Goal: Task Accomplishment & Management: Use online tool/utility

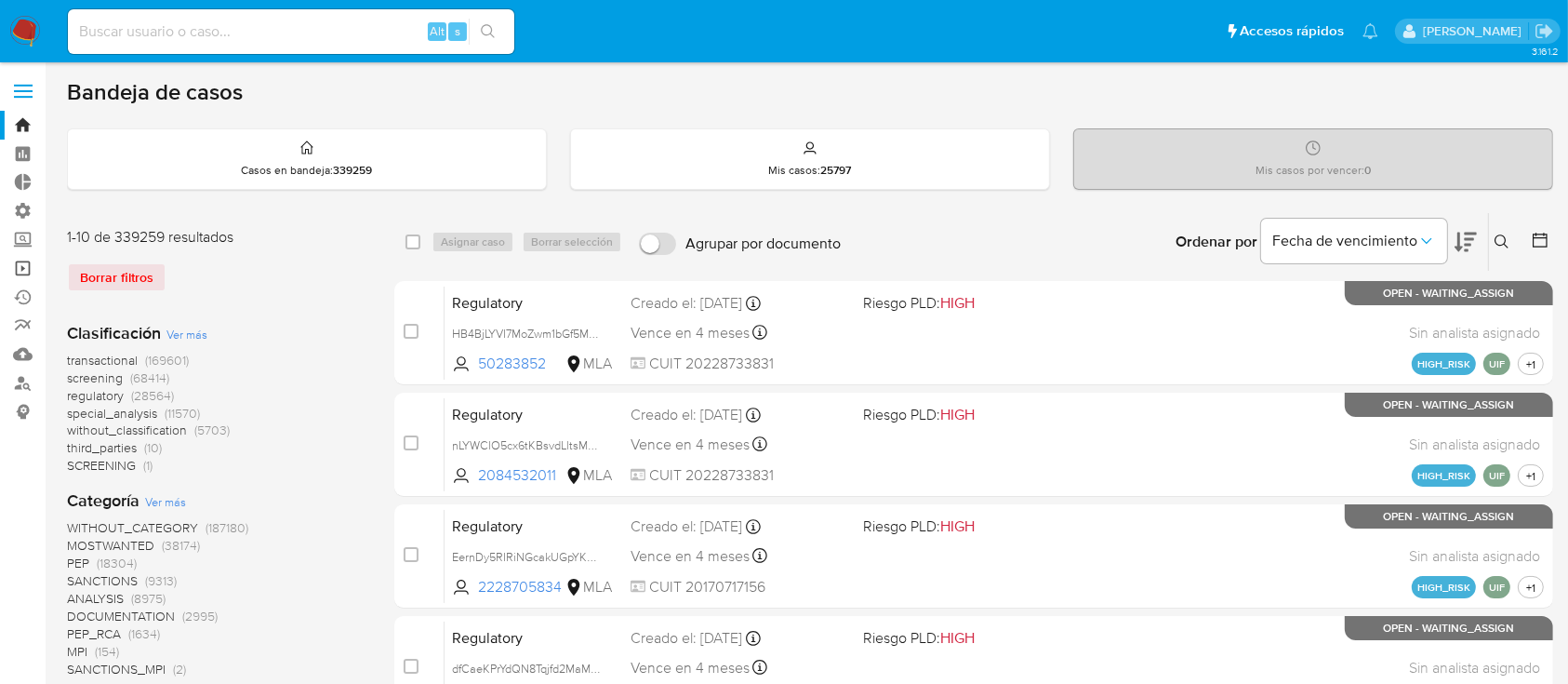
click at [10, 269] on link "Operaciones masivas" at bounding box center [110, 268] width 221 height 29
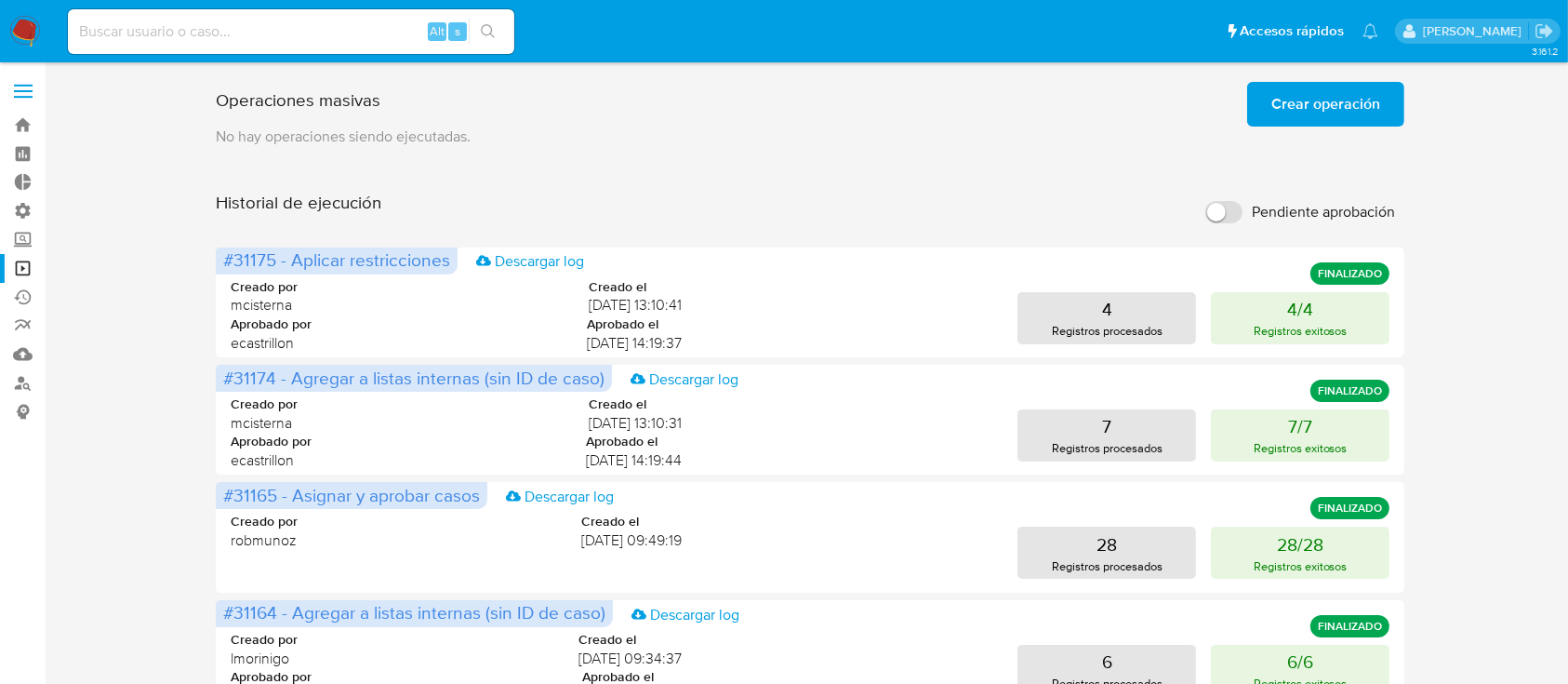
click at [1325, 109] on span "Crear operación" at bounding box center [1327, 103] width 109 height 41
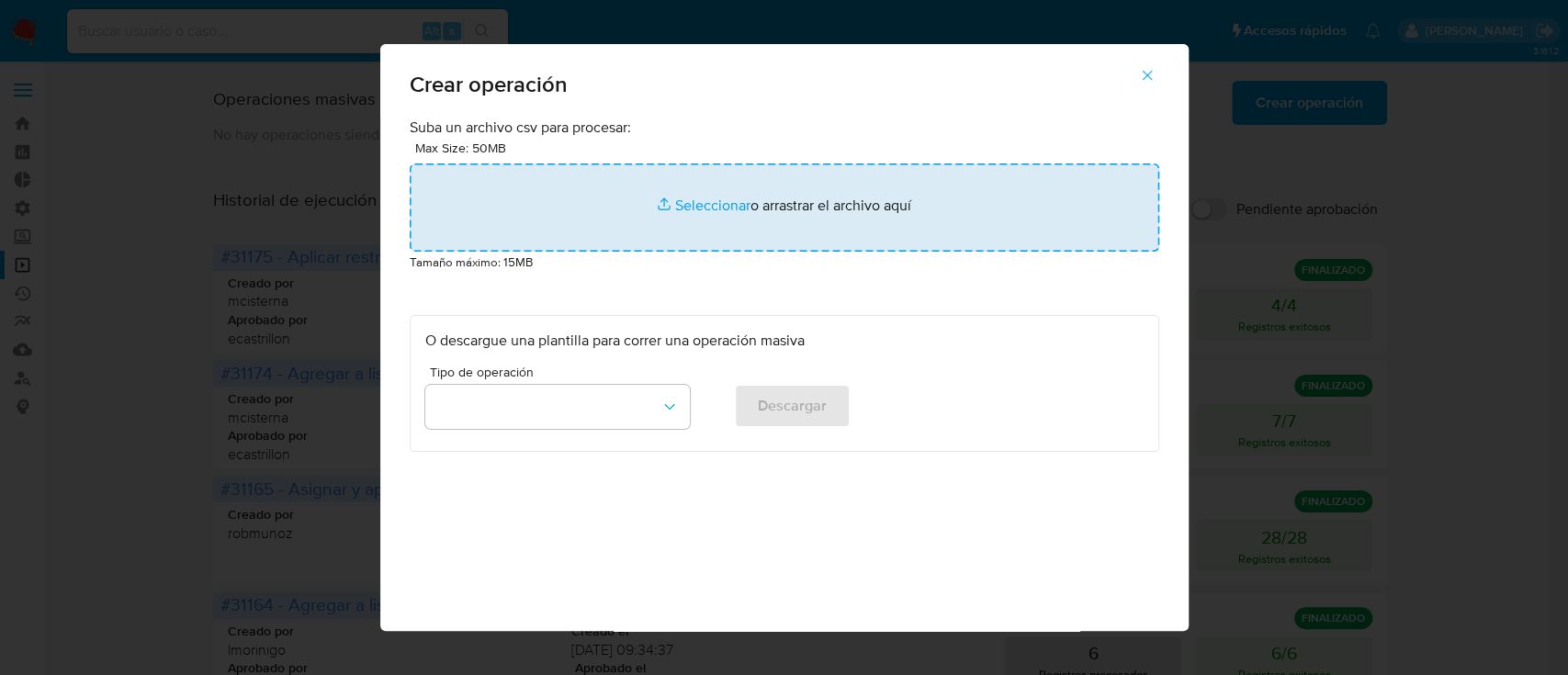
click at [919, 207] on input "file" at bounding box center [784, 207] width 750 height 88
type input "C:\fakepath\open - 06-10-2025.csv"
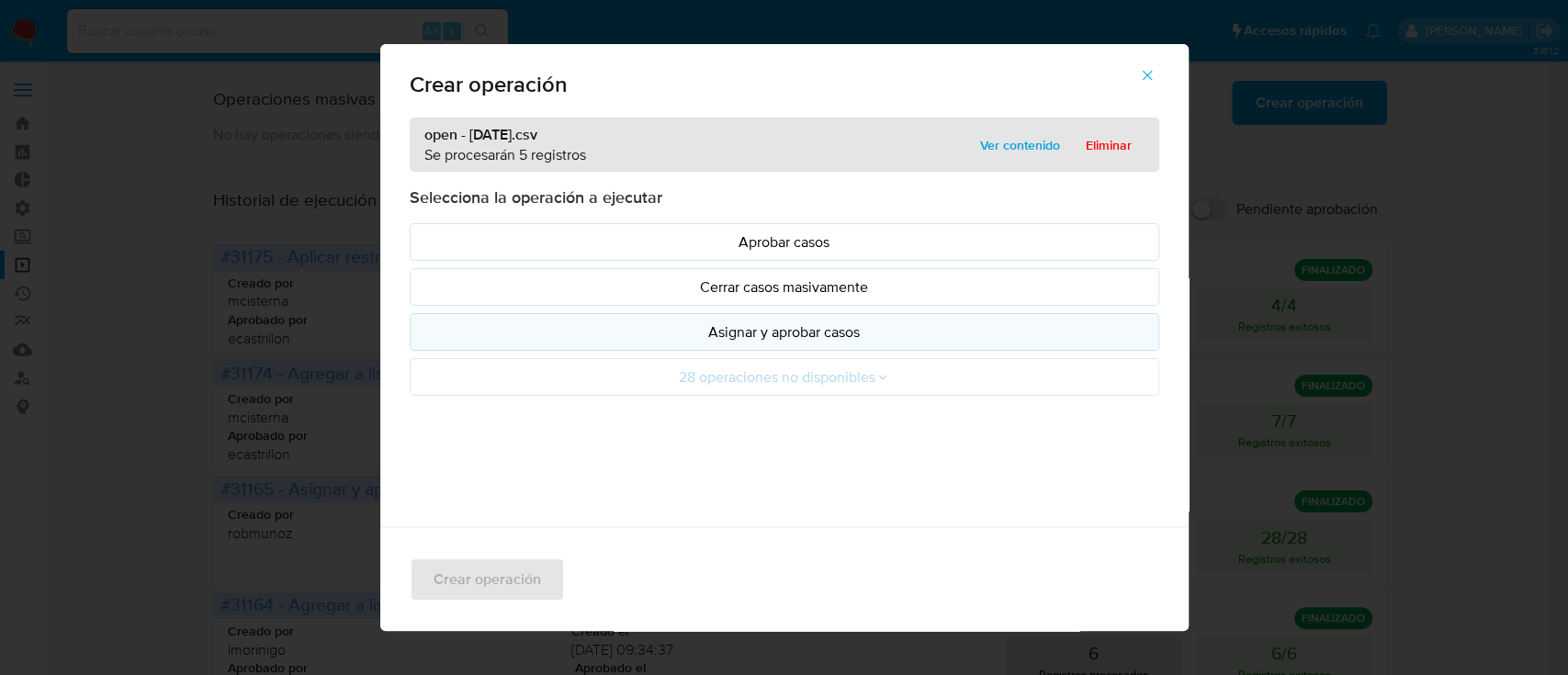
click at [710, 326] on p "Asignar y aprobar casos" at bounding box center [784, 332] width 718 height 21
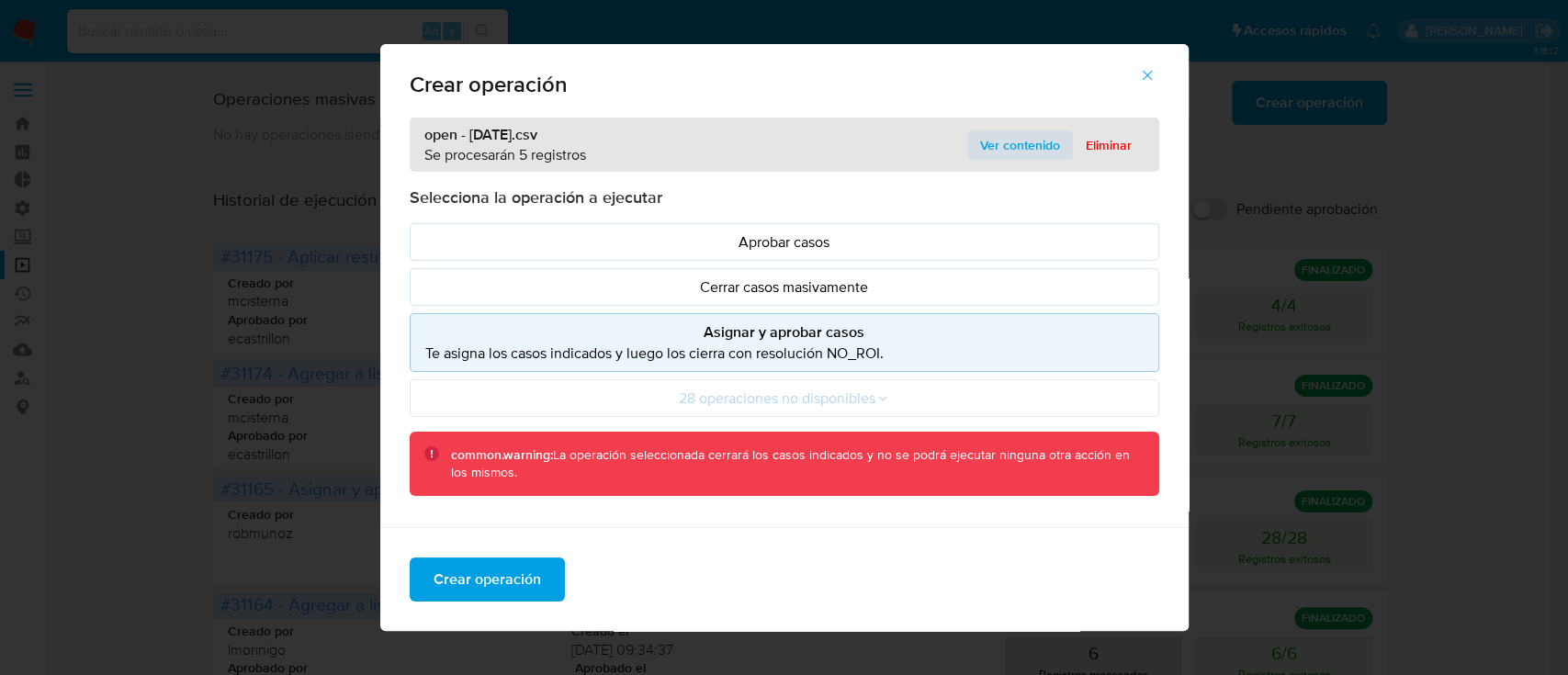
click at [998, 137] on span "Ver contenido" at bounding box center [1019, 145] width 79 height 26
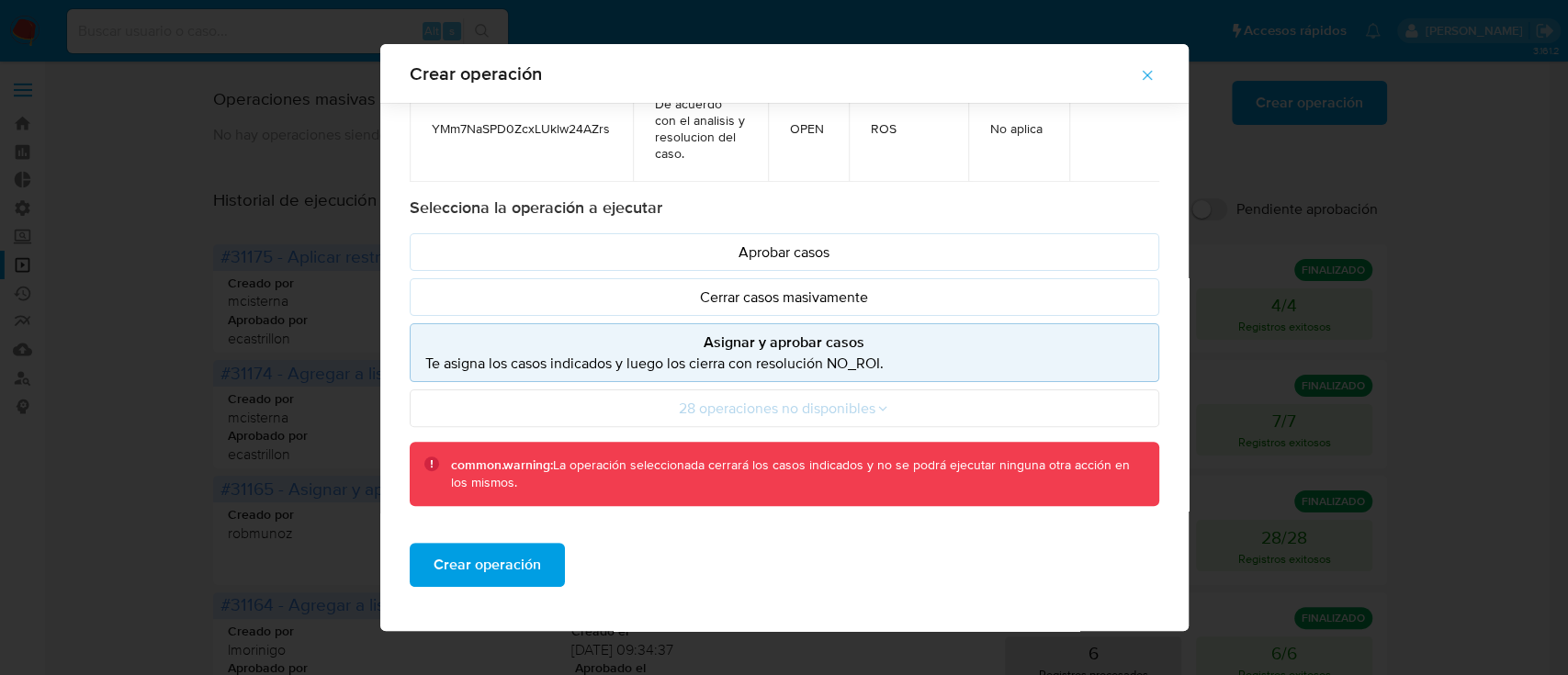
scroll to position [213, 0]
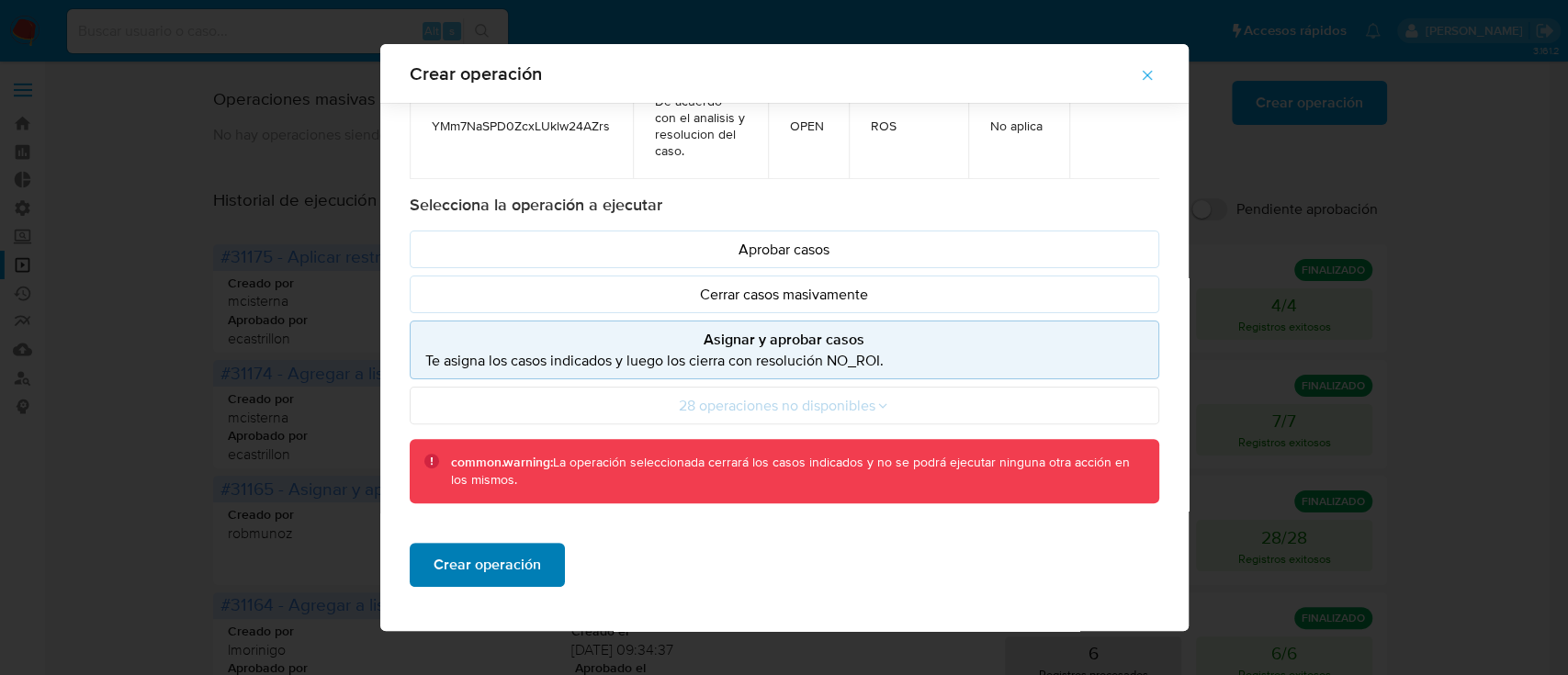
click at [468, 581] on span "Crear operación" at bounding box center [487, 564] width 108 height 41
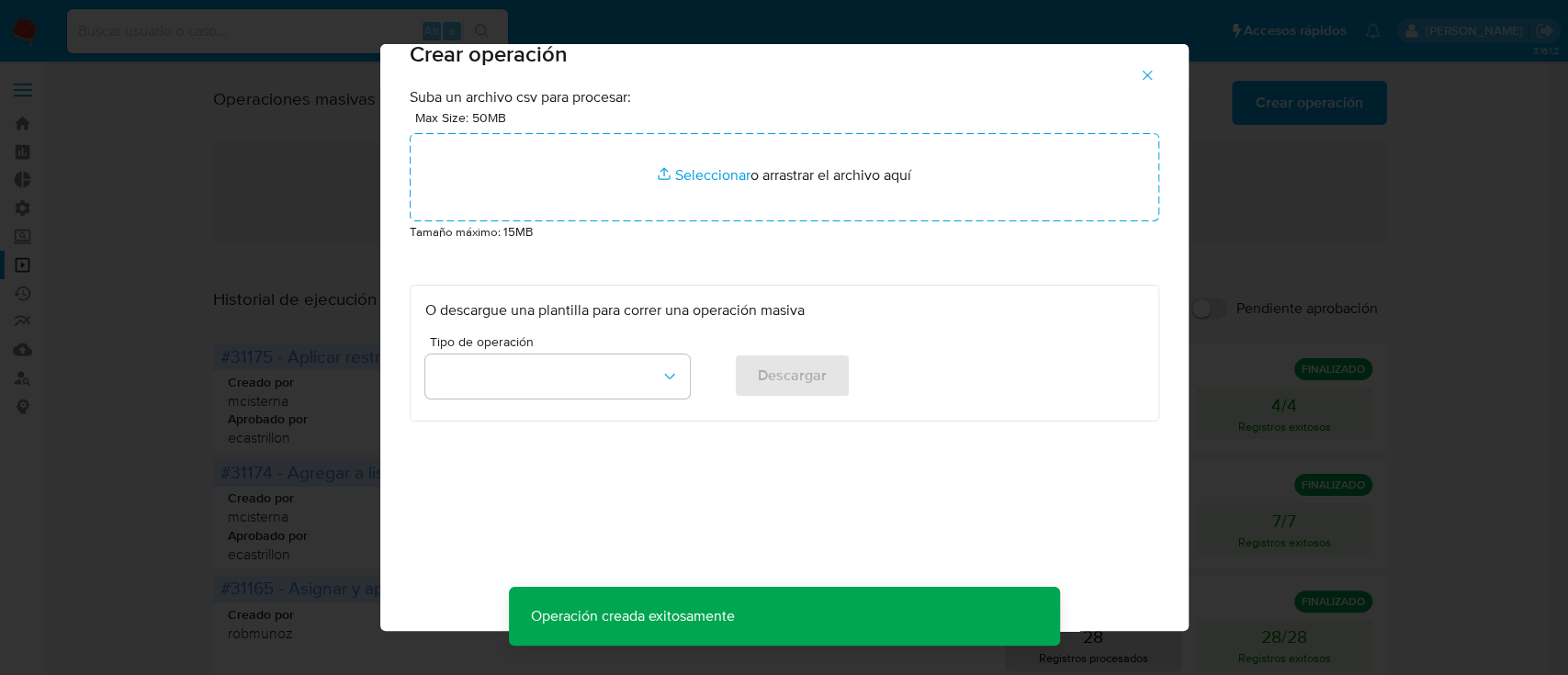
scroll to position [15, 0]
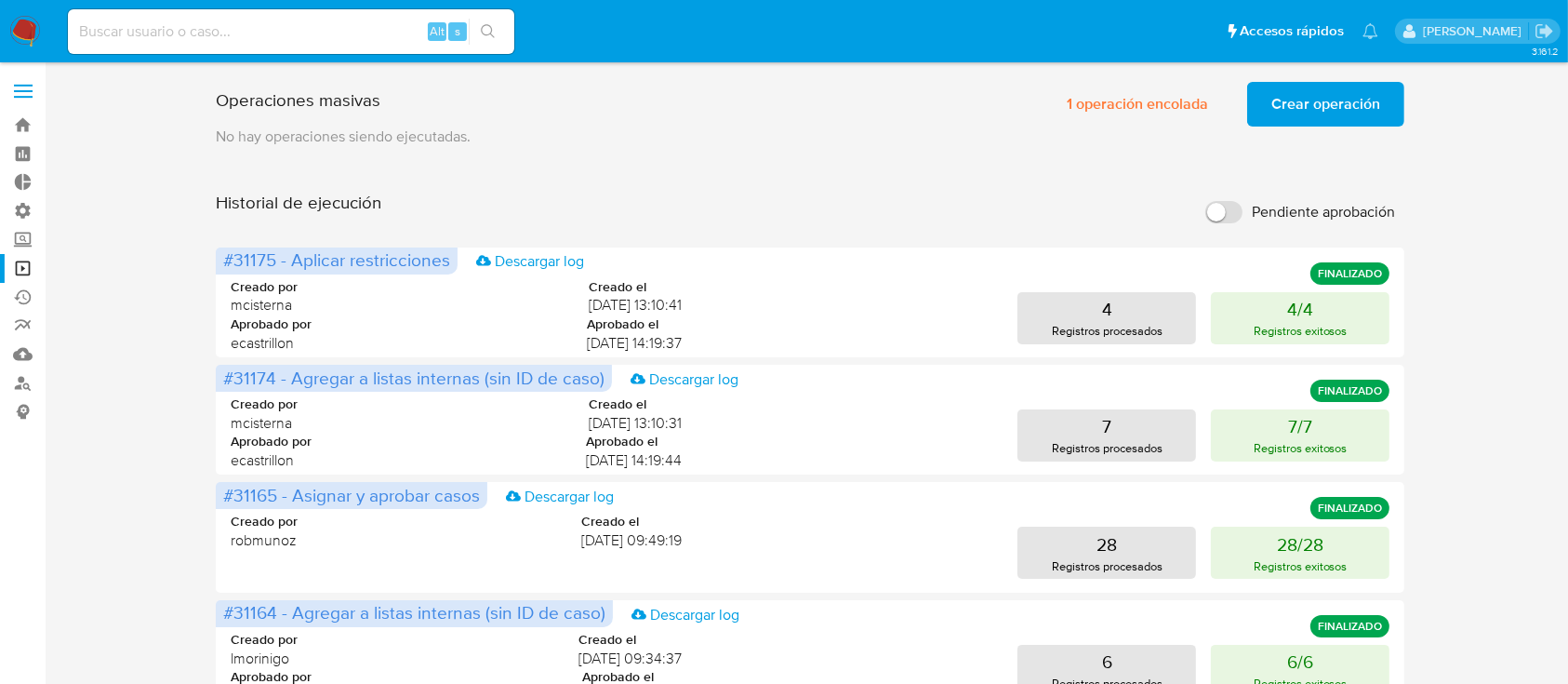
click at [1315, 99] on span "Crear operación" at bounding box center [1327, 103] width 109 height 41
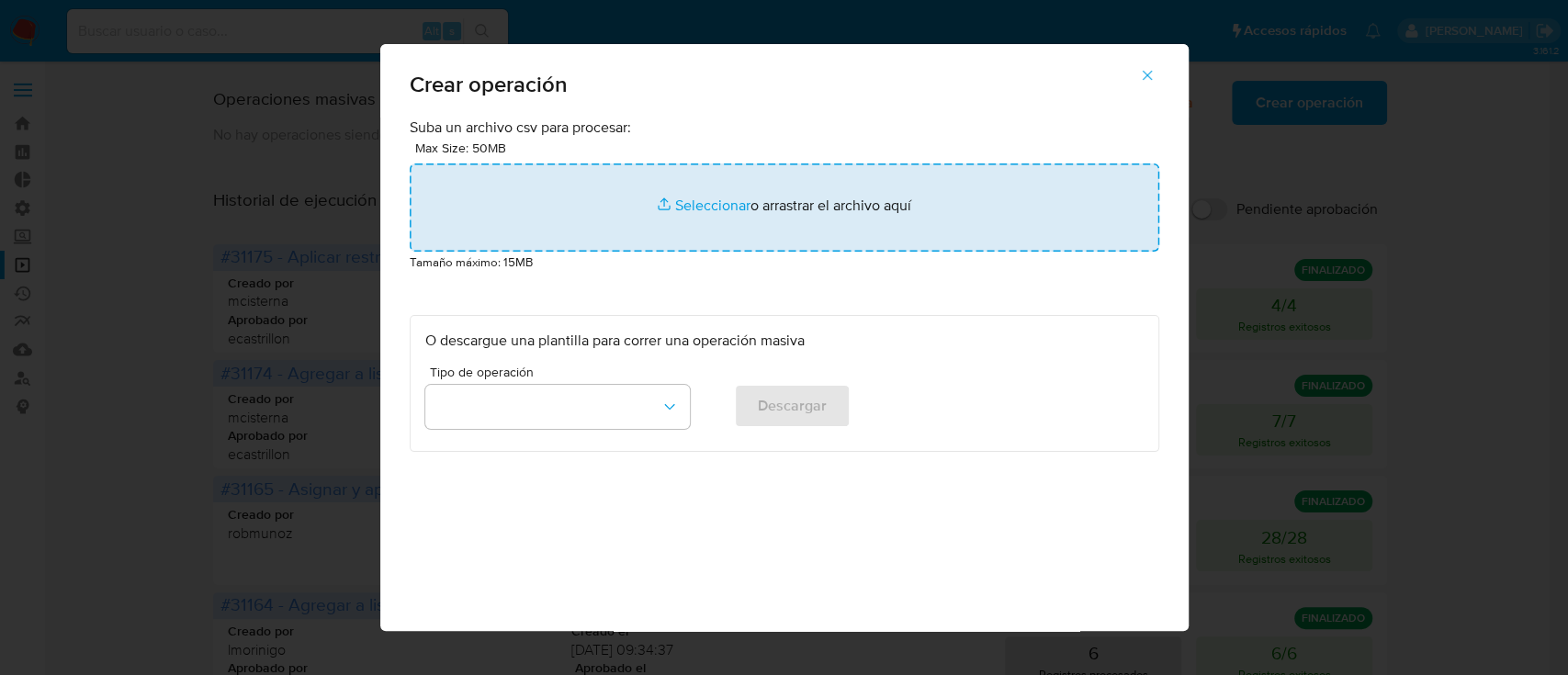
click at [897, 200] on input "file" at bounding box center [784, 207] width 750 height 88
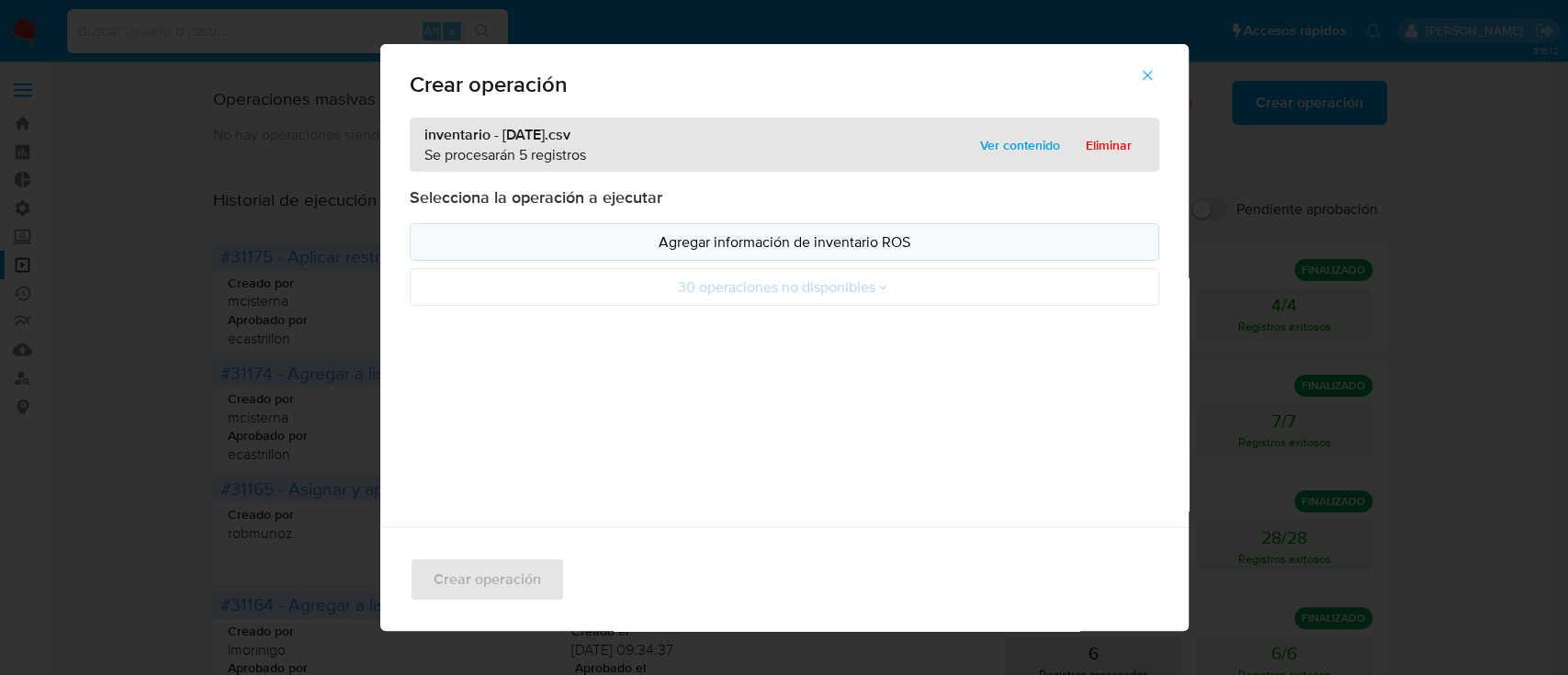
drag, startPoint x: 897, startPoint y: 200, endPoint x: 480, endPoint y: 242, distance: 419.1
click at [480, 242] on p "Agregar información de inventario ROS" at bounding box center [784, 242] width 718 height 21
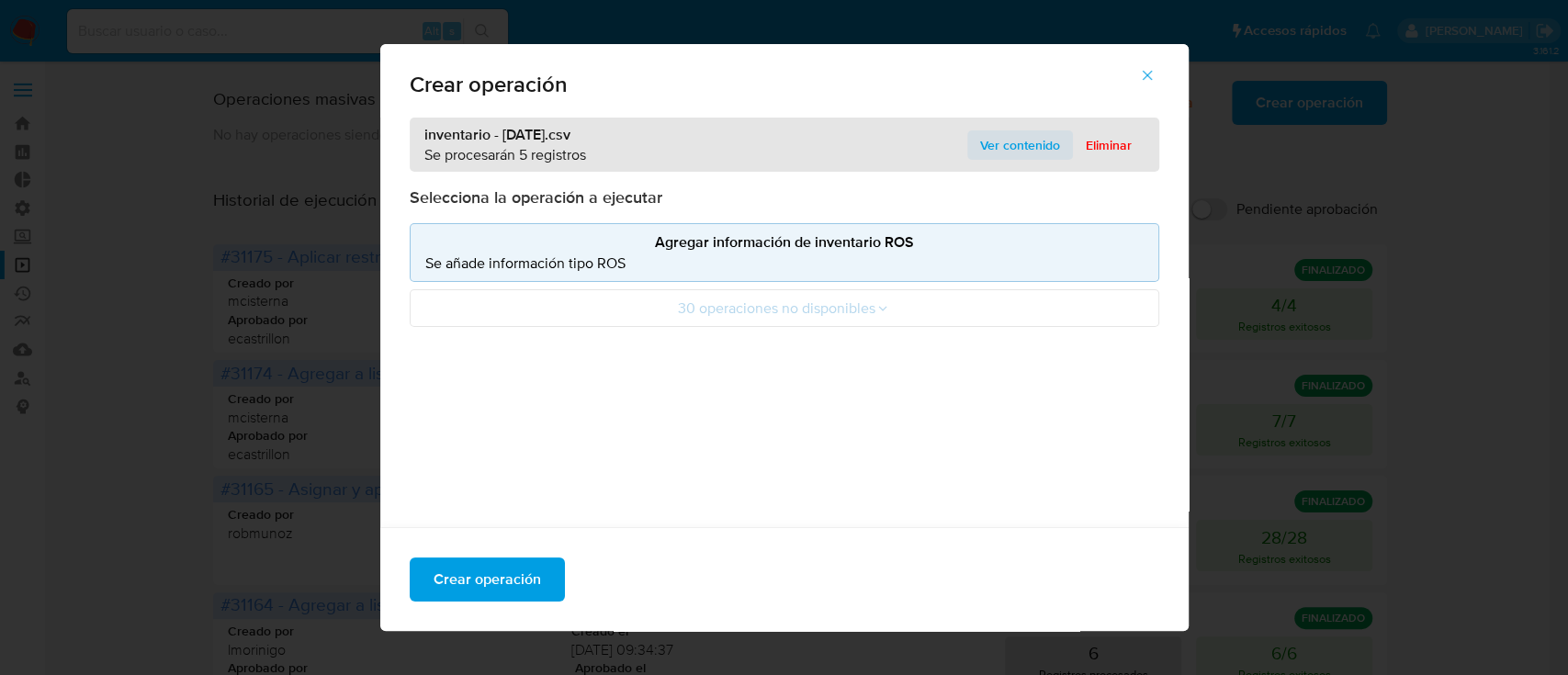
click at [1002, 140] on span "Ver contenido" at bounding box center [1019, 145] width 79 height 26
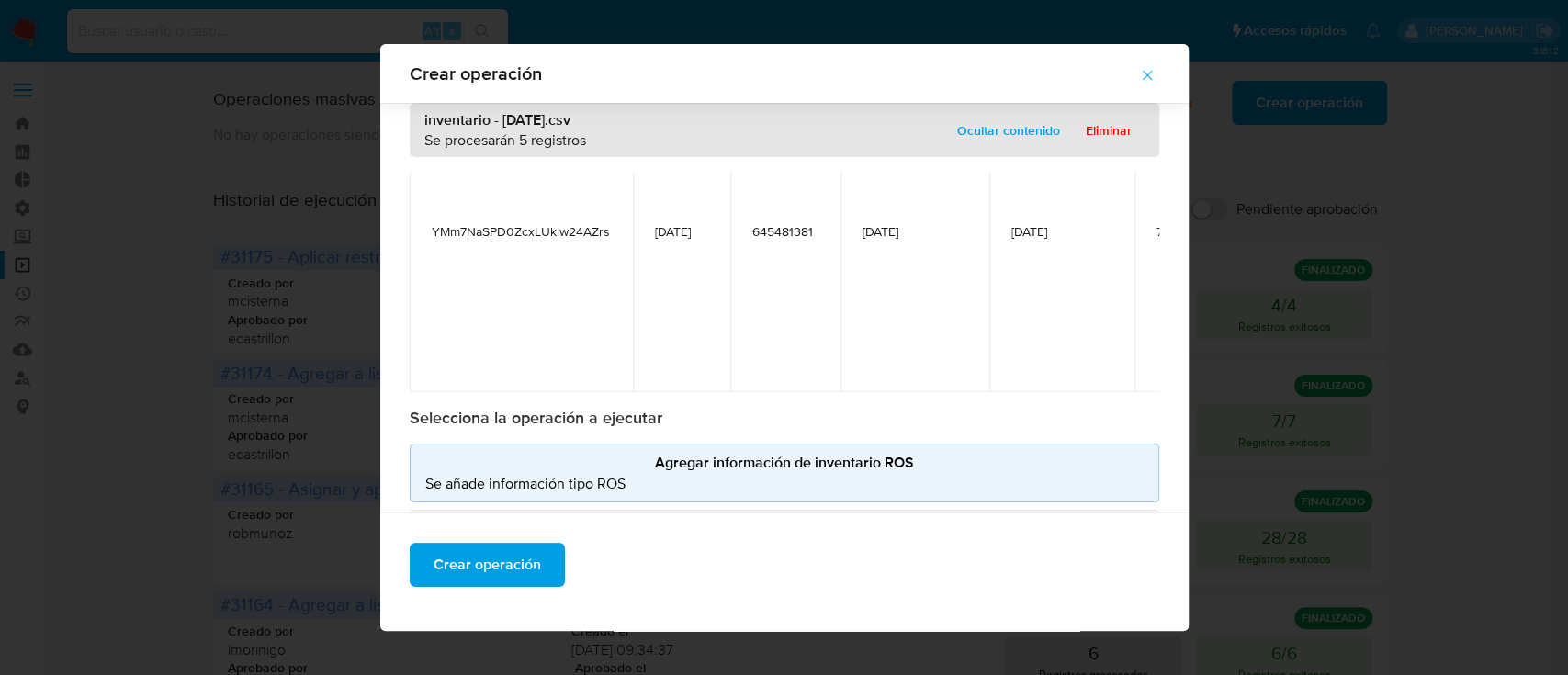
scroll to position [132, 0]
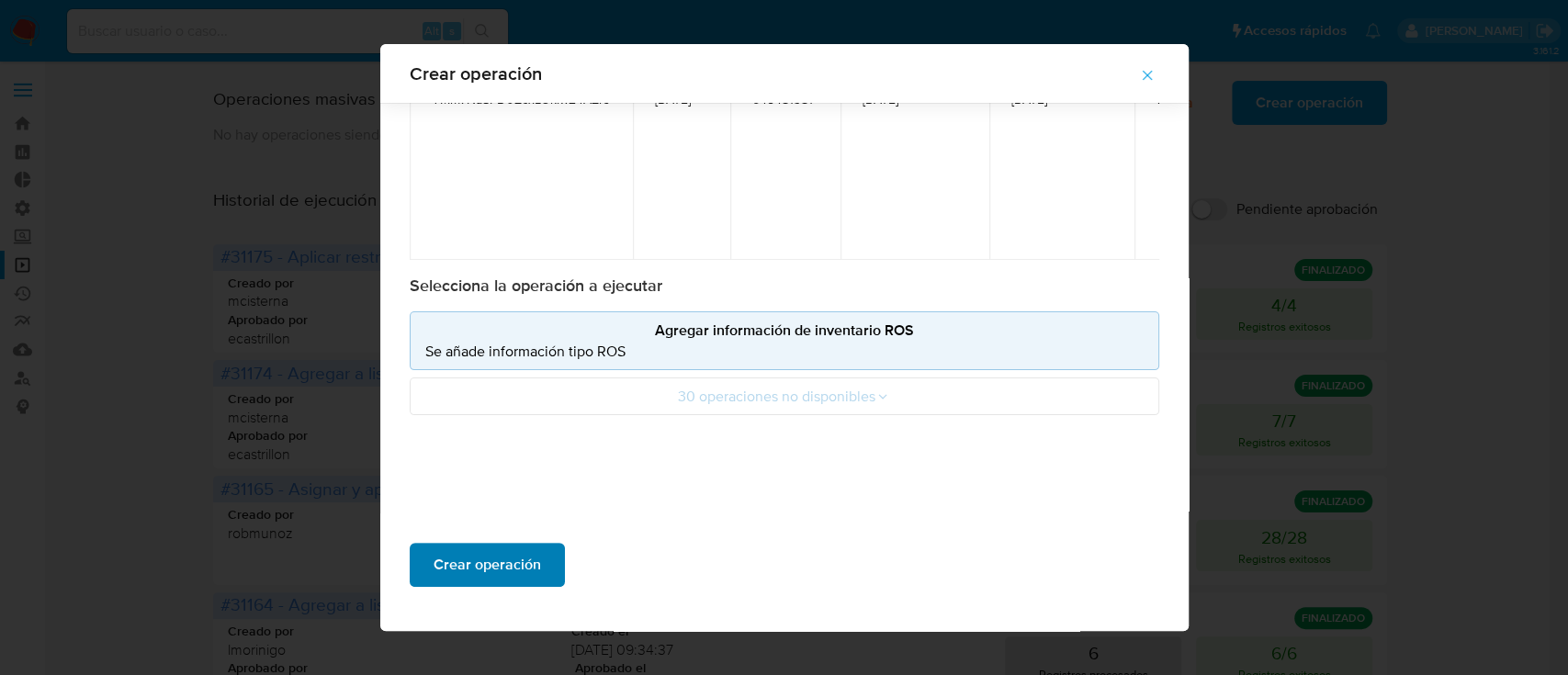
click at [462, 577] on span "Crear operación" at bounding box center [487, 564] width 108 height 41
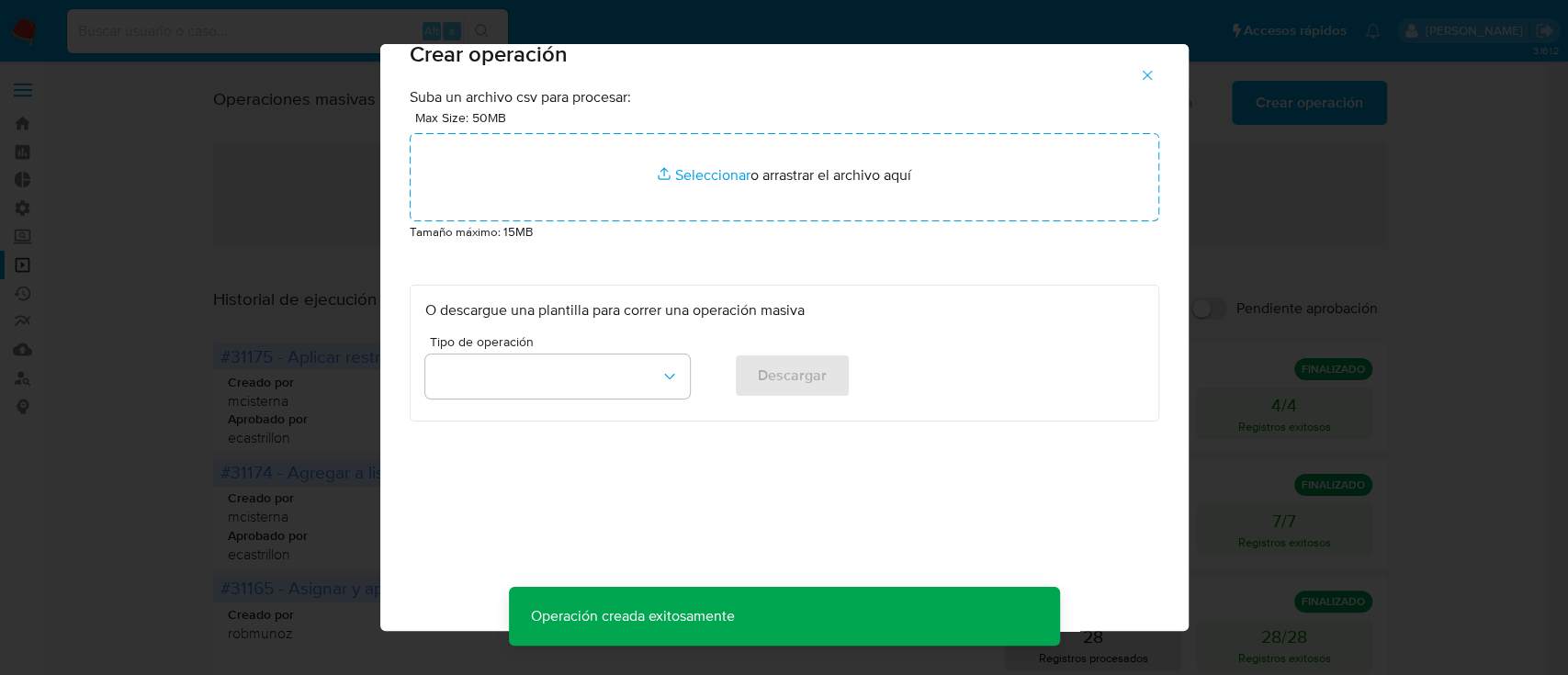
scroll to position [15, 0]
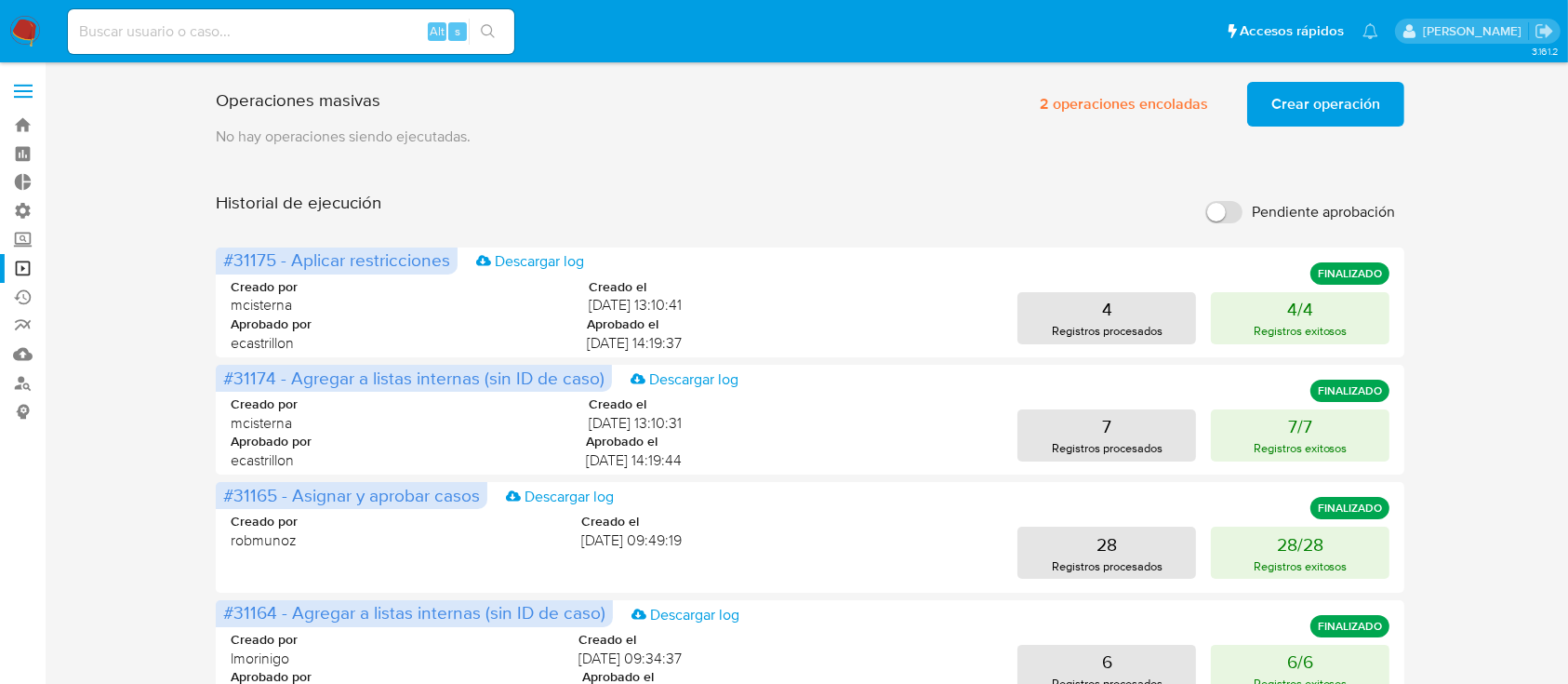
click at [1320, 106] on span "Crear operación" at bounding box center [1327, 103] width 109 height 41
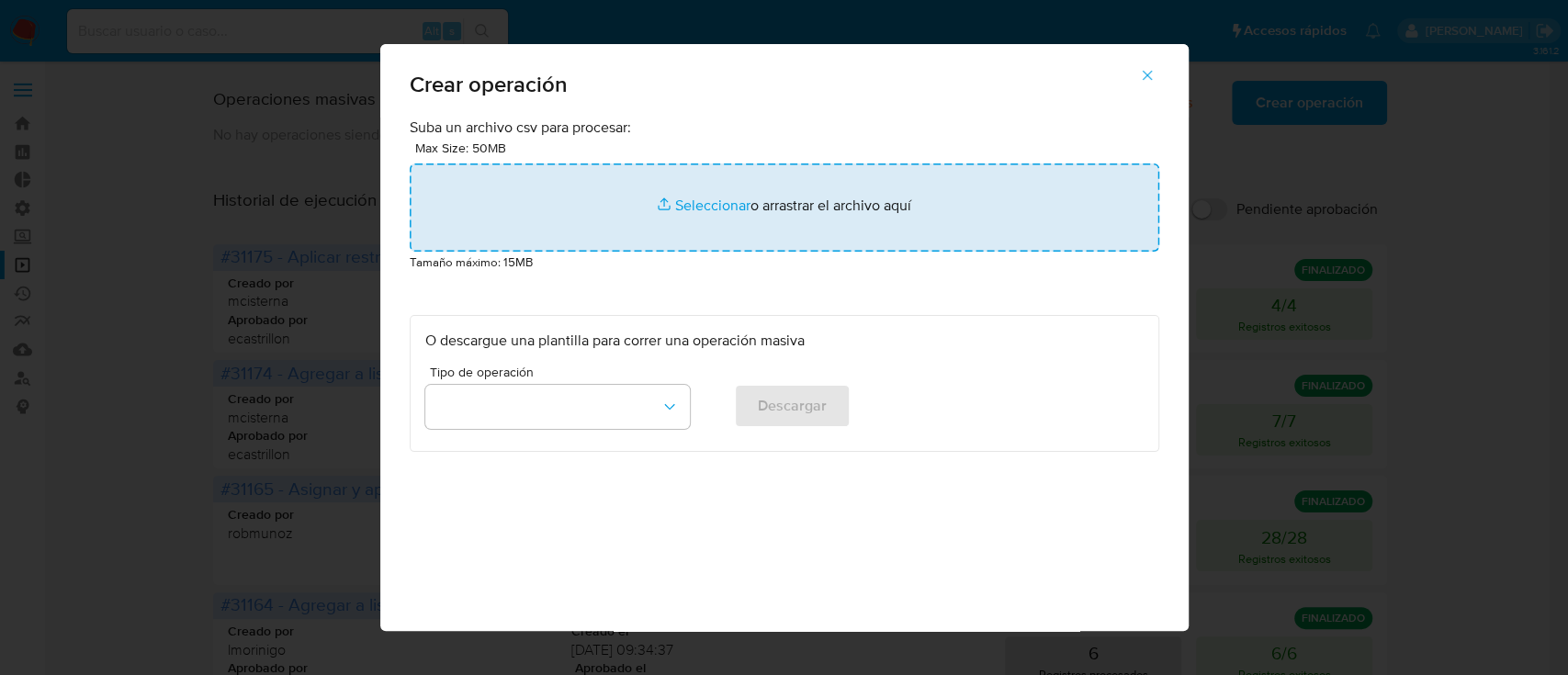
click at [967, 176] on input "file" at bounding box center [784, 207] width 750 height 88
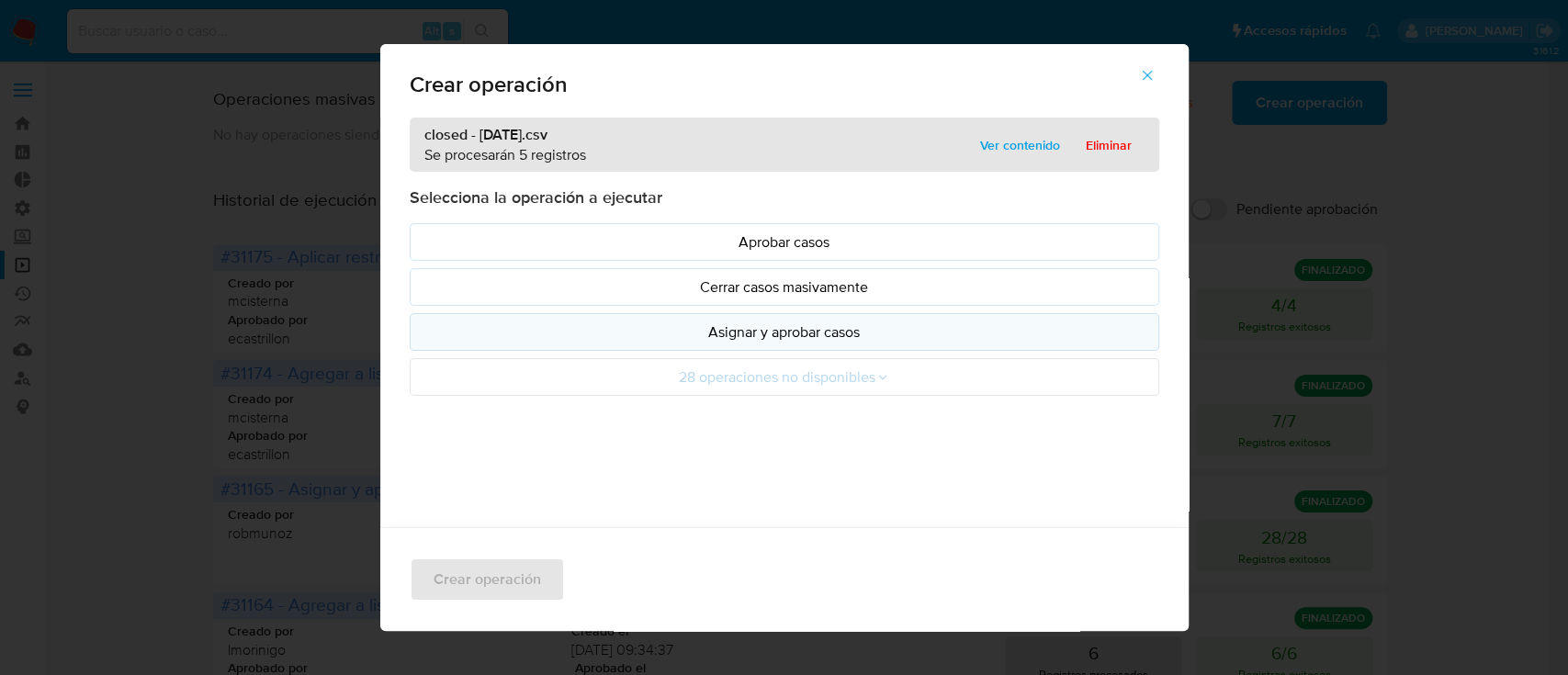
click at [687, 330] on p "Asignar y aprobar casos" at bounding box center [784, 332] width 718 height 21
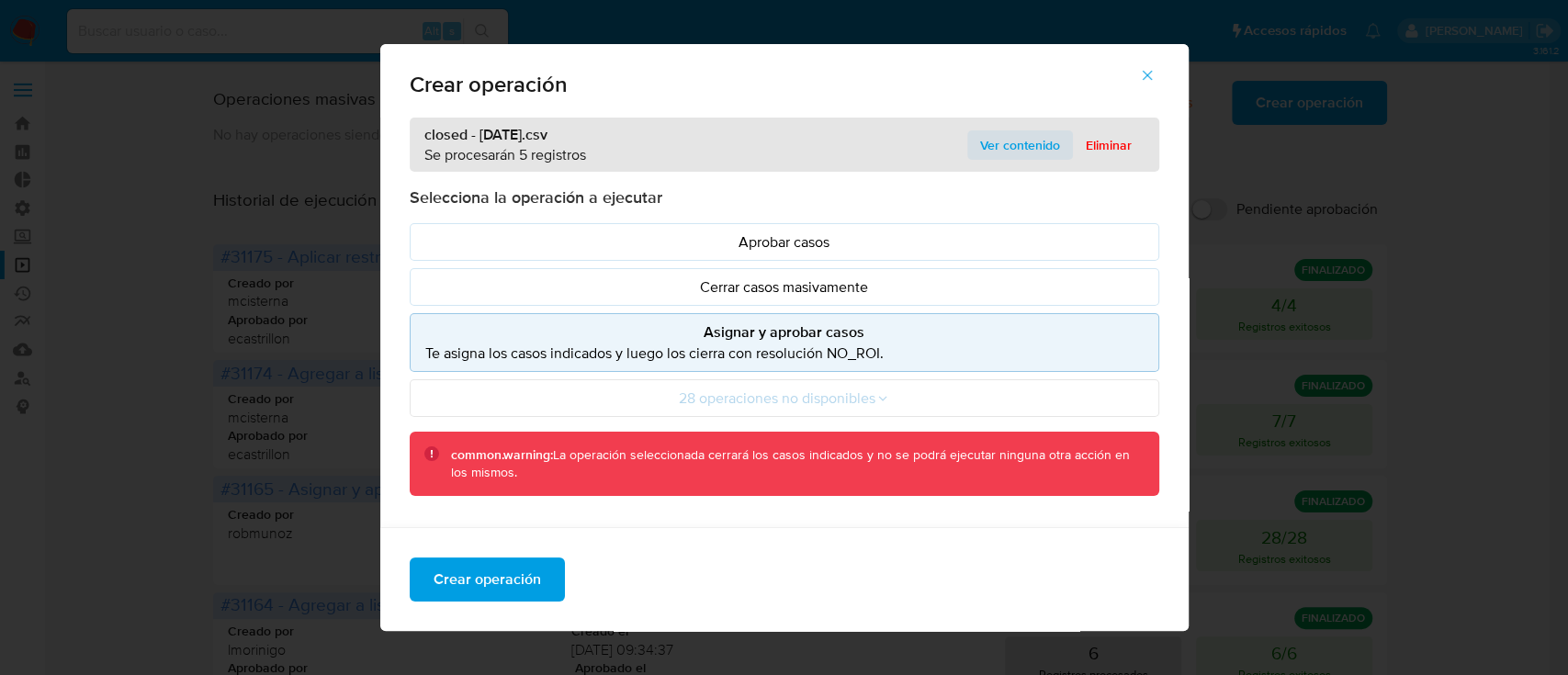
click at [993, 149] on span "Ver contenido" at bounding box center [1019, 145] width 79 height 26
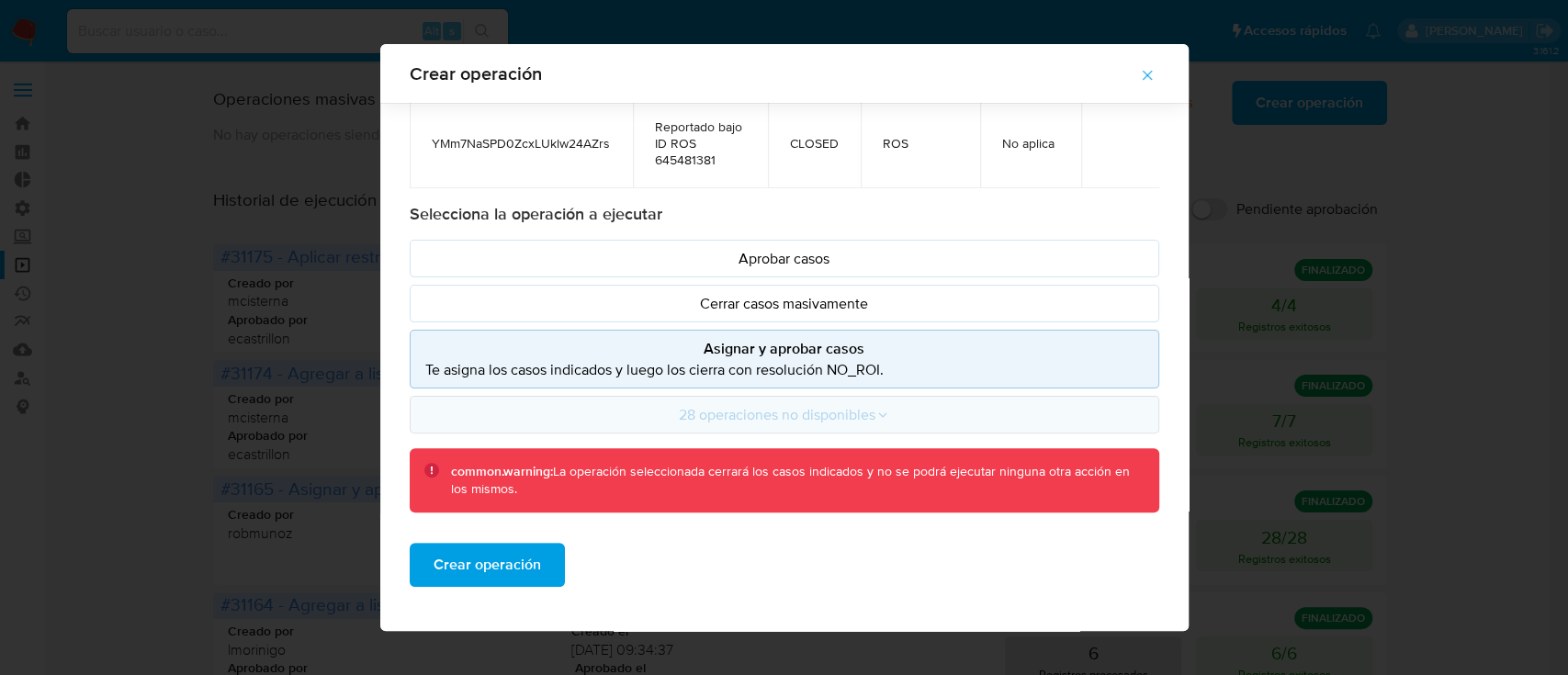
scroll to position [209, 0]
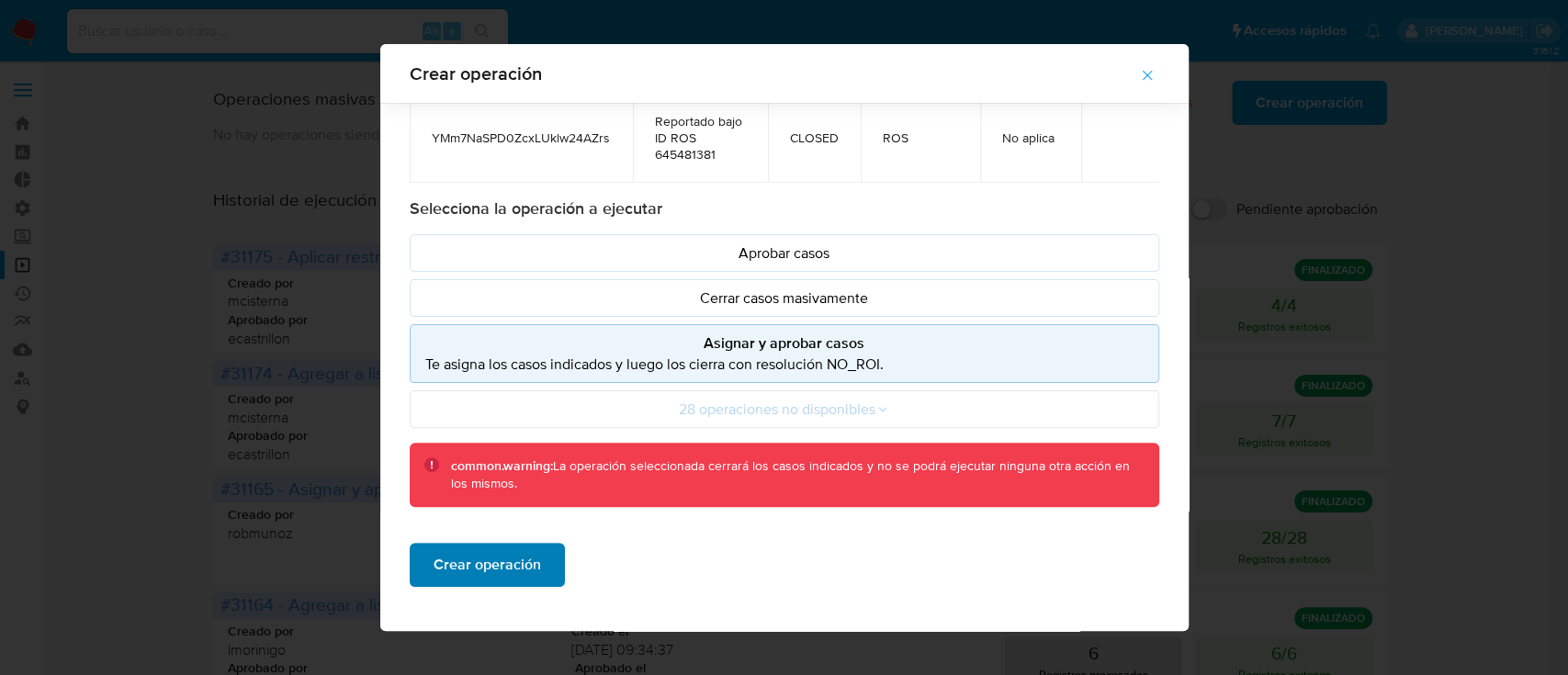
click at [463, 562] on span "Crear operación" at bounding box center [487, 564] width 108 height 41
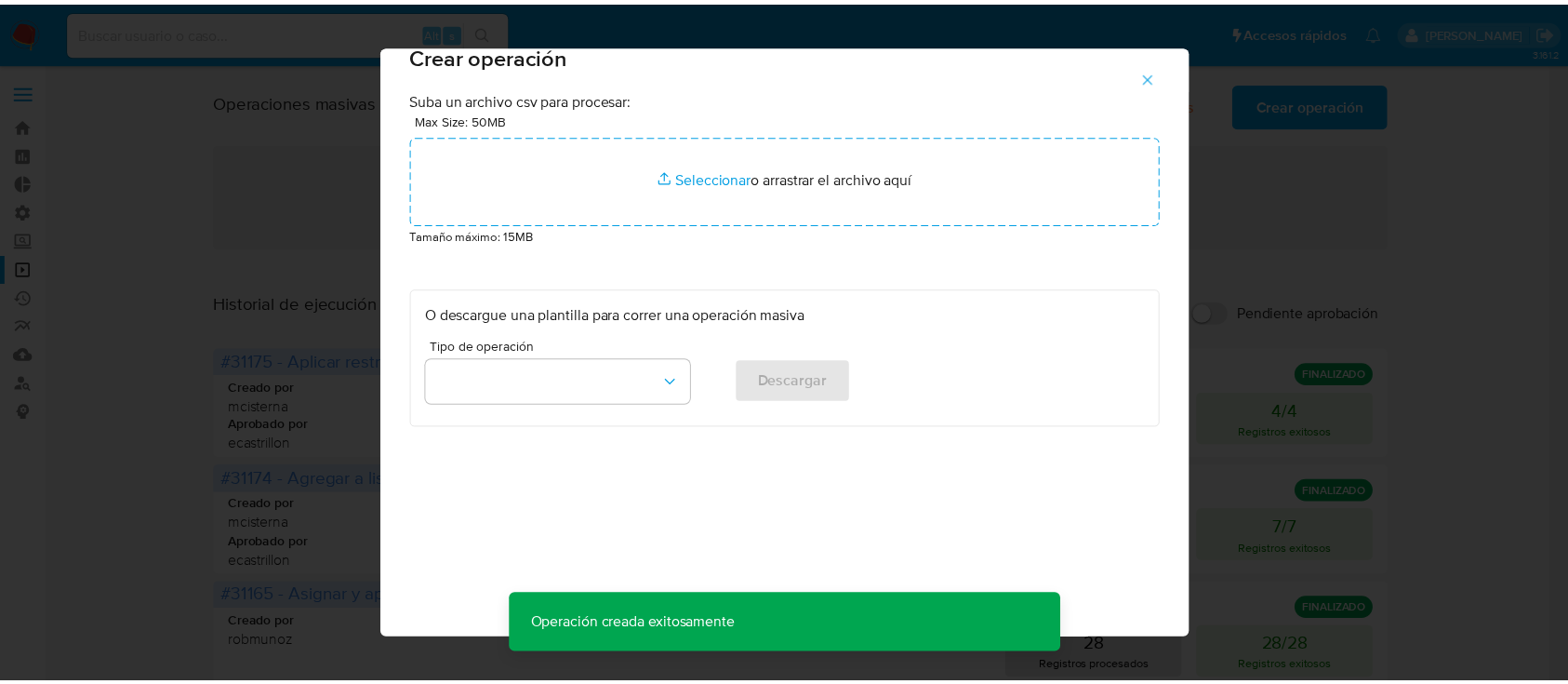
scroll to position [15, 0]
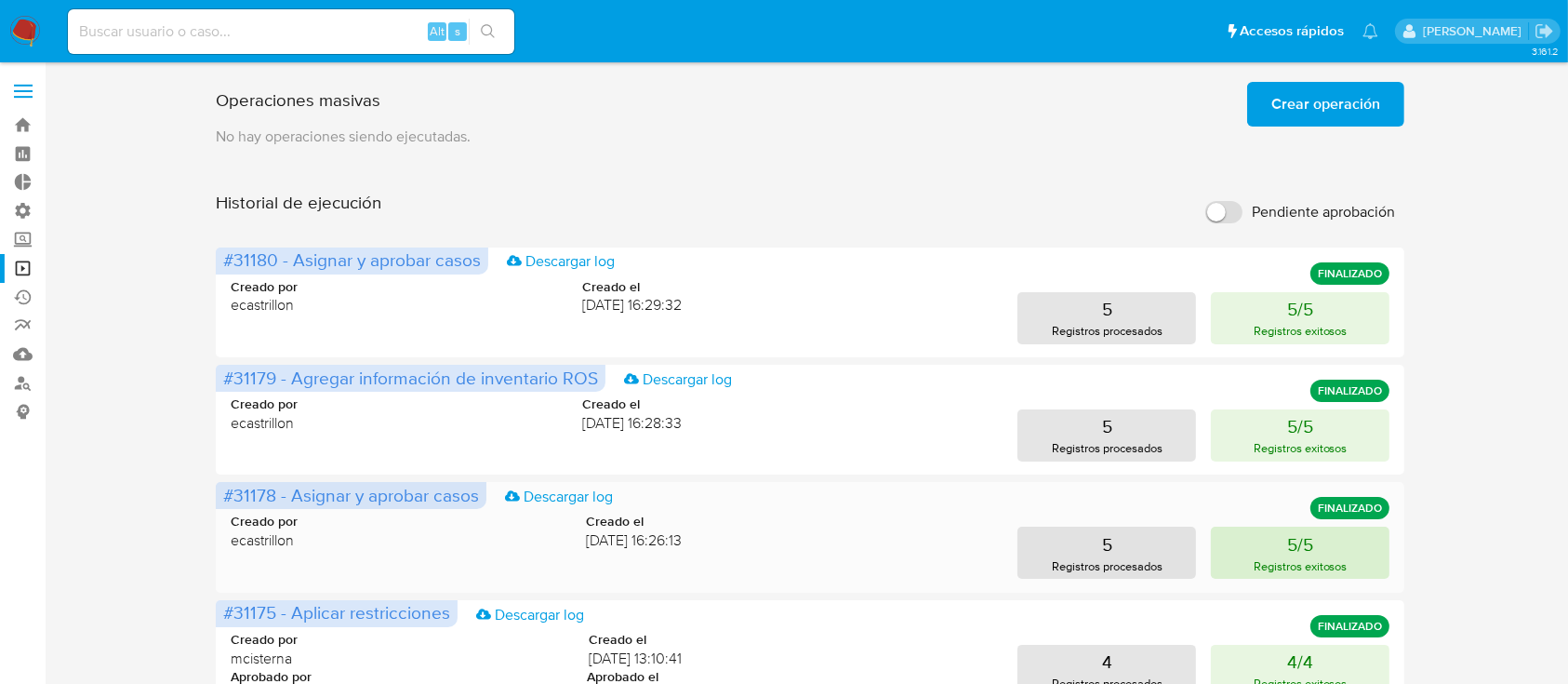
click at [1315, 537] on button "5/5 Registros exitosos" at bounding box center [1301, 553] width 178 height 52
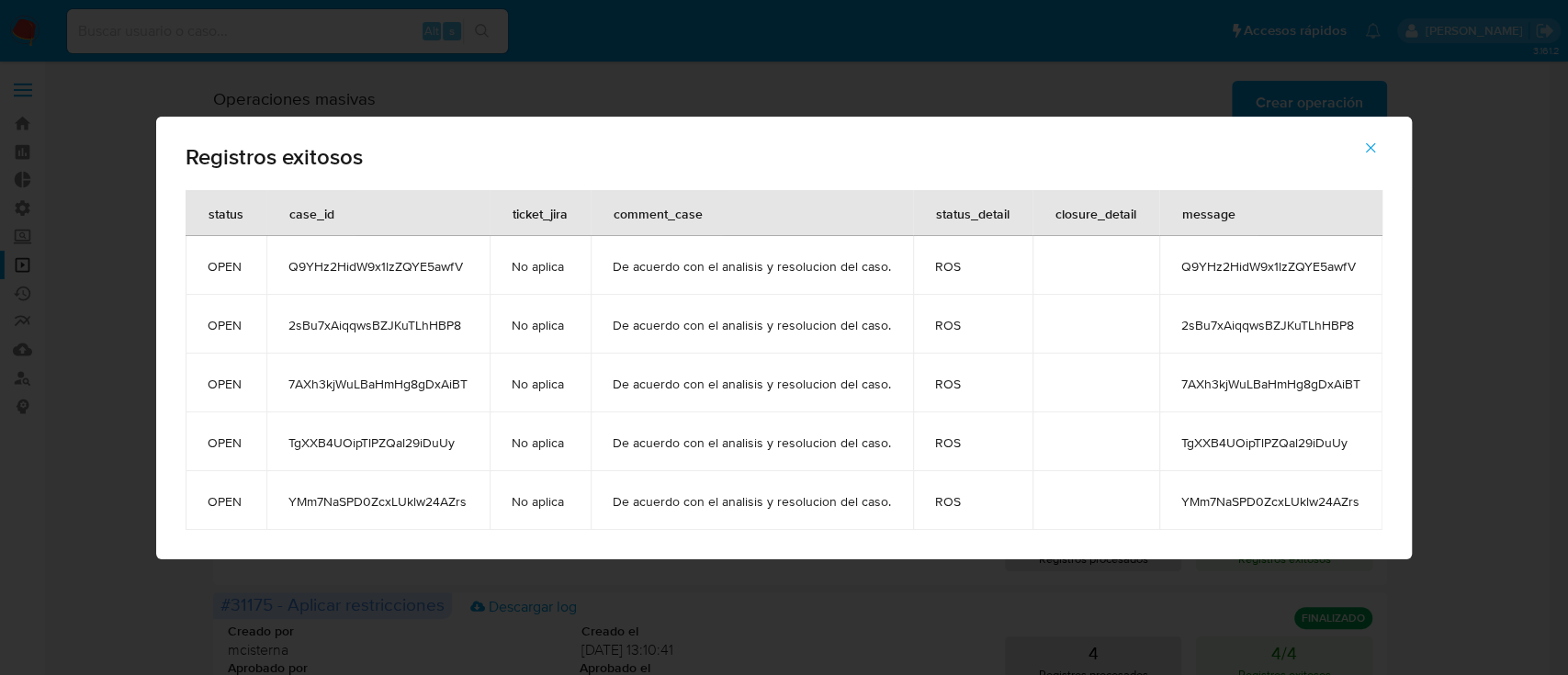
click at [1373, 141] on icon "button" at bounding box center [1369, 147] width 16 height 16
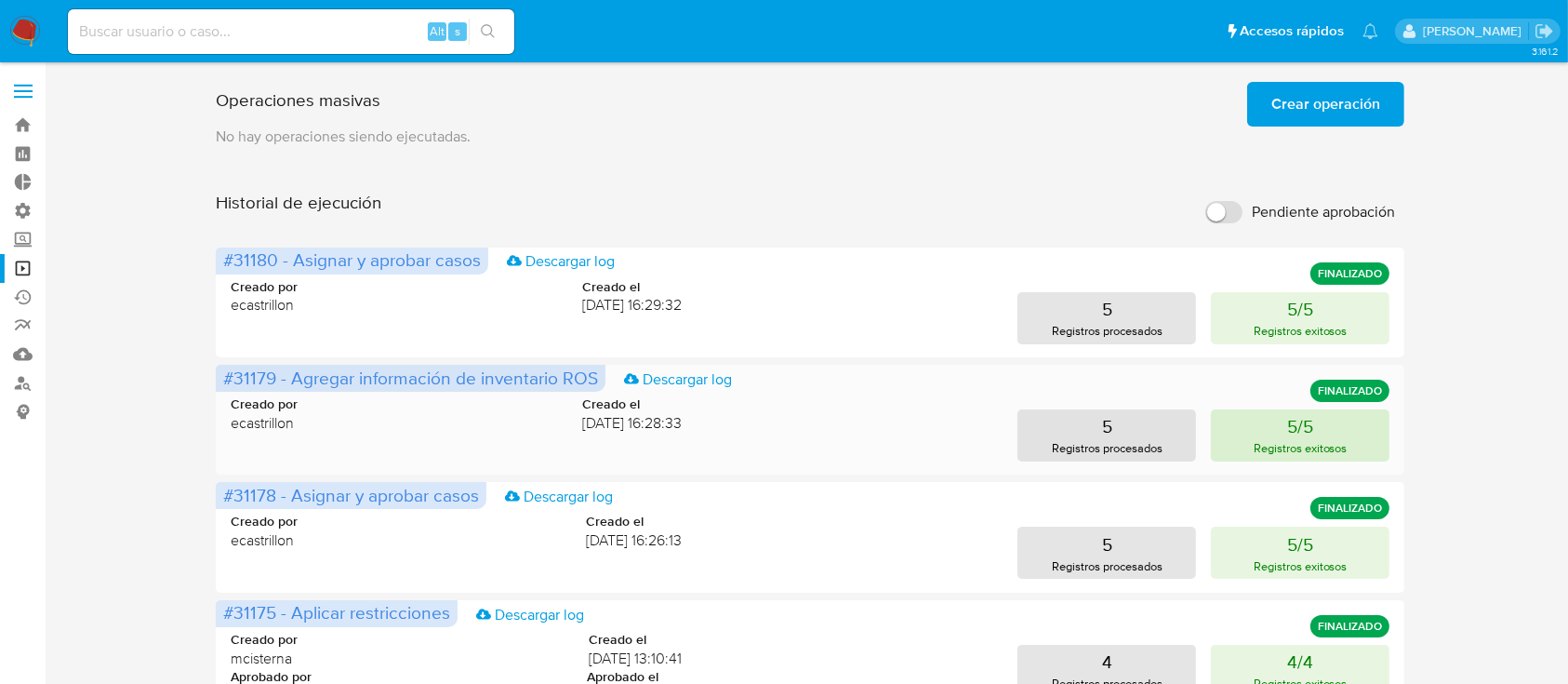
click at [1268, 435] on button "5/5 Registros exitosos" at bounding box center [1301, 435] width 178 height 52
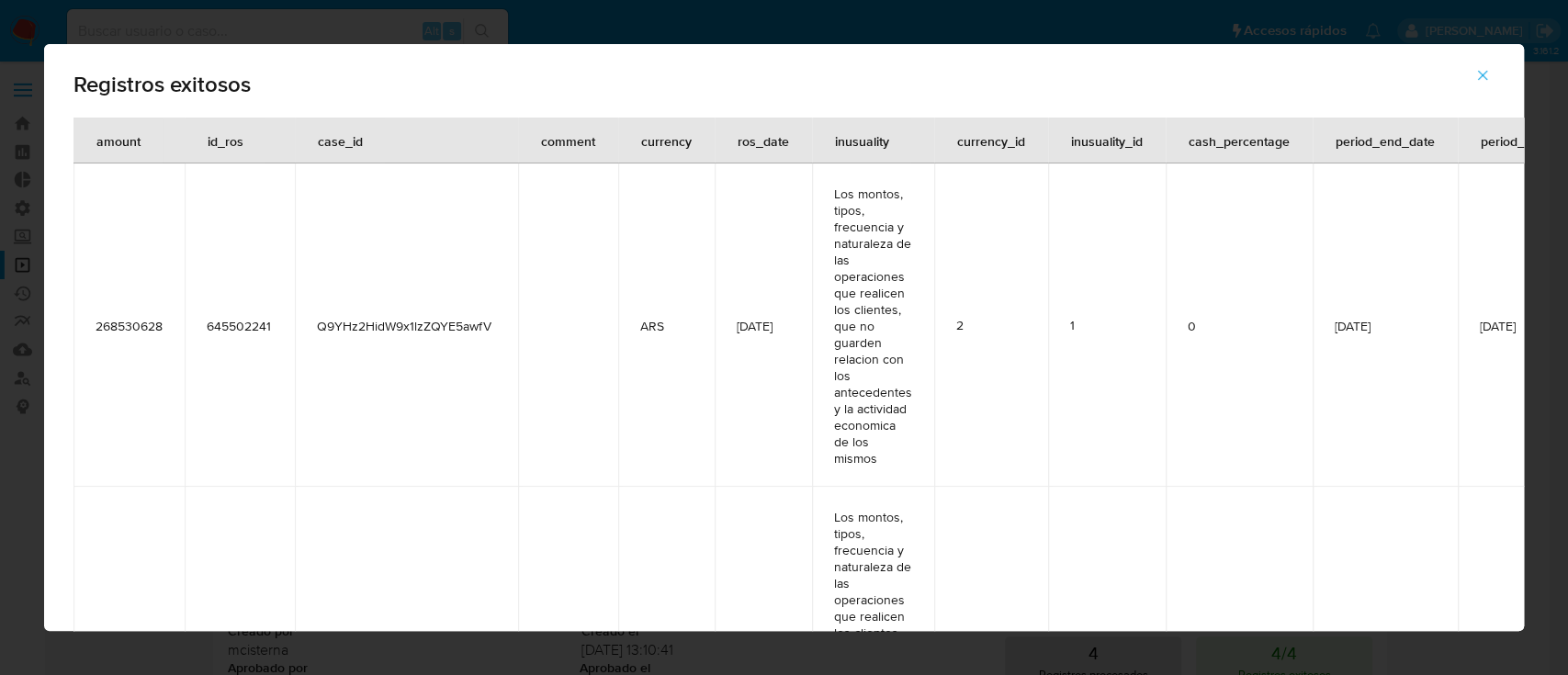
click at [1470, 75] on button "button" at bounding box center [1483, 75] width 64 height 44
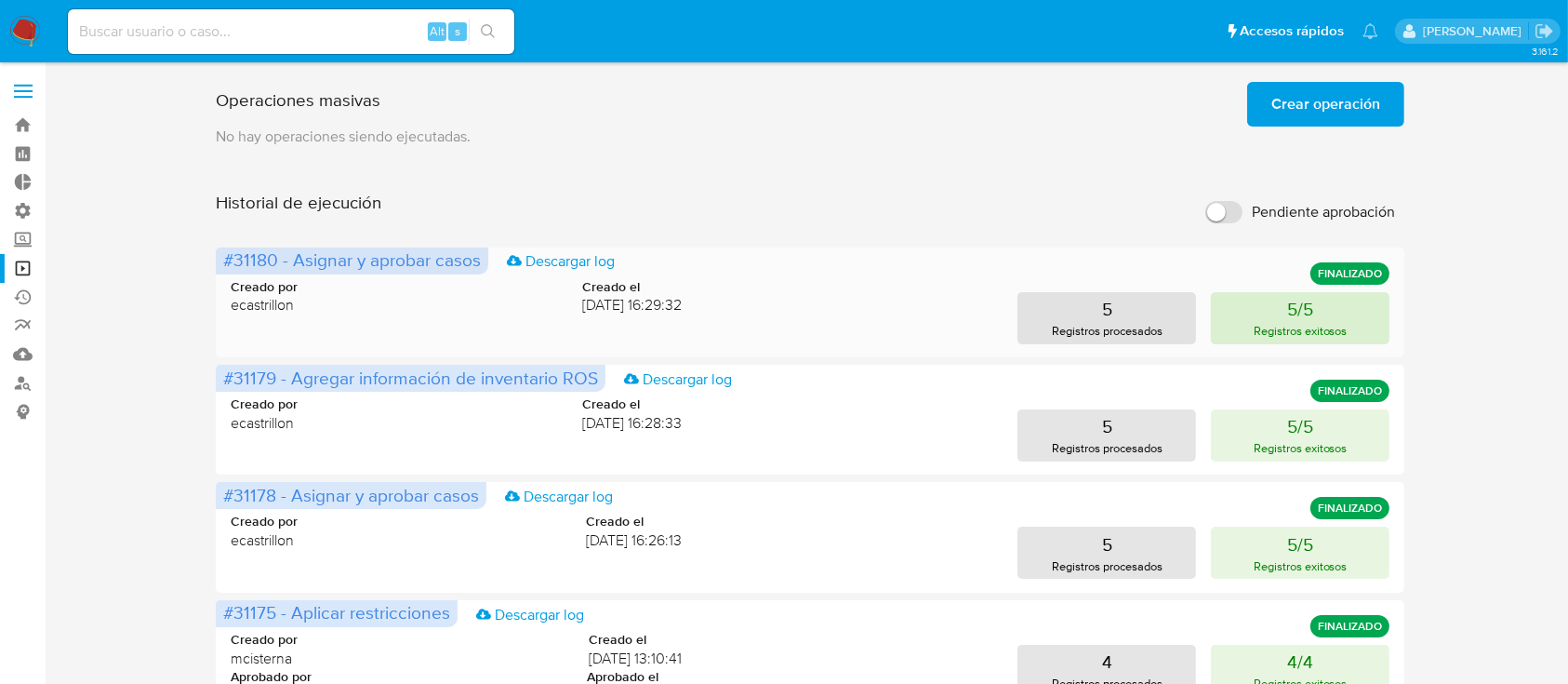
click at [1261, 338] on p "Registros exitosos" at bounding box center [1301, 331] width 94 height 17
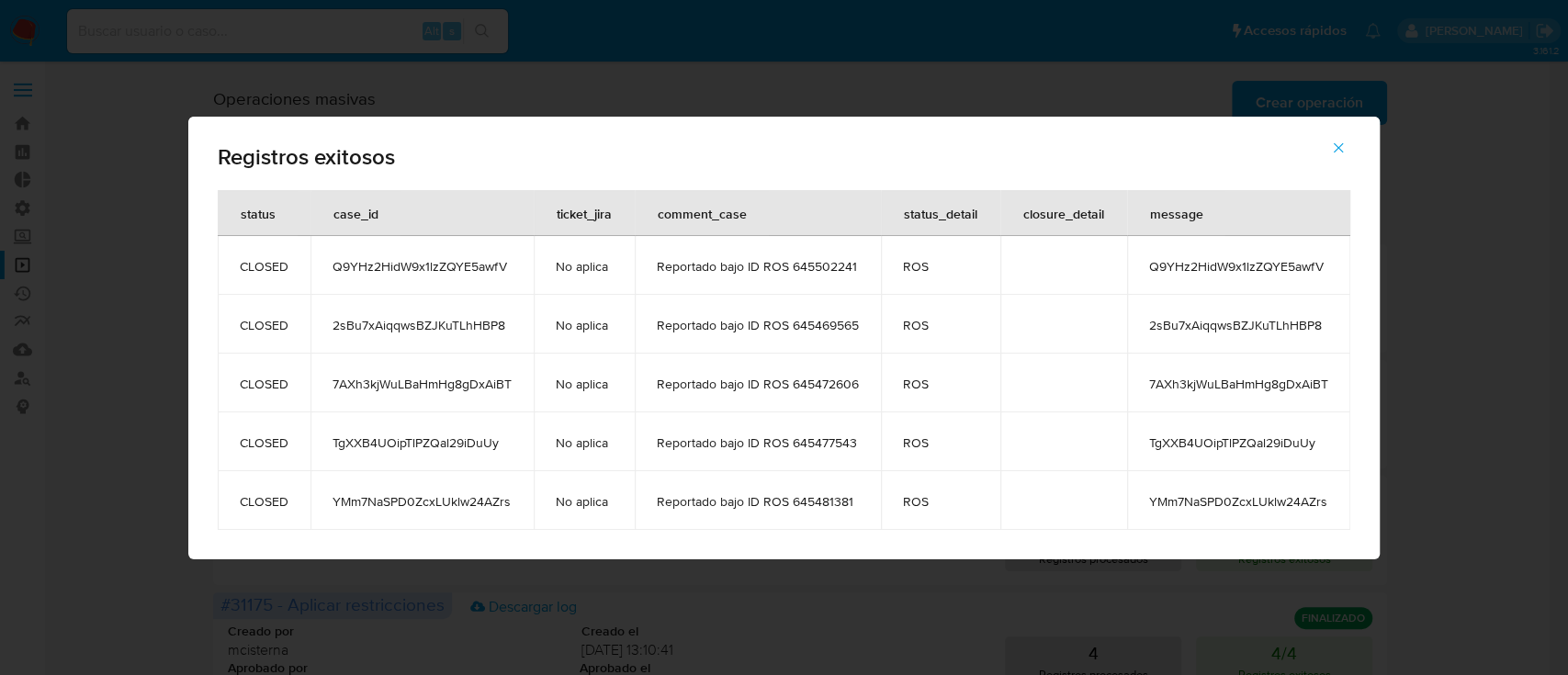
click at [1345, 144] on icon "button" at bounding box center [1337, 147] width 16 height 16
